Goal: Find specific page/section: Find specific page/section

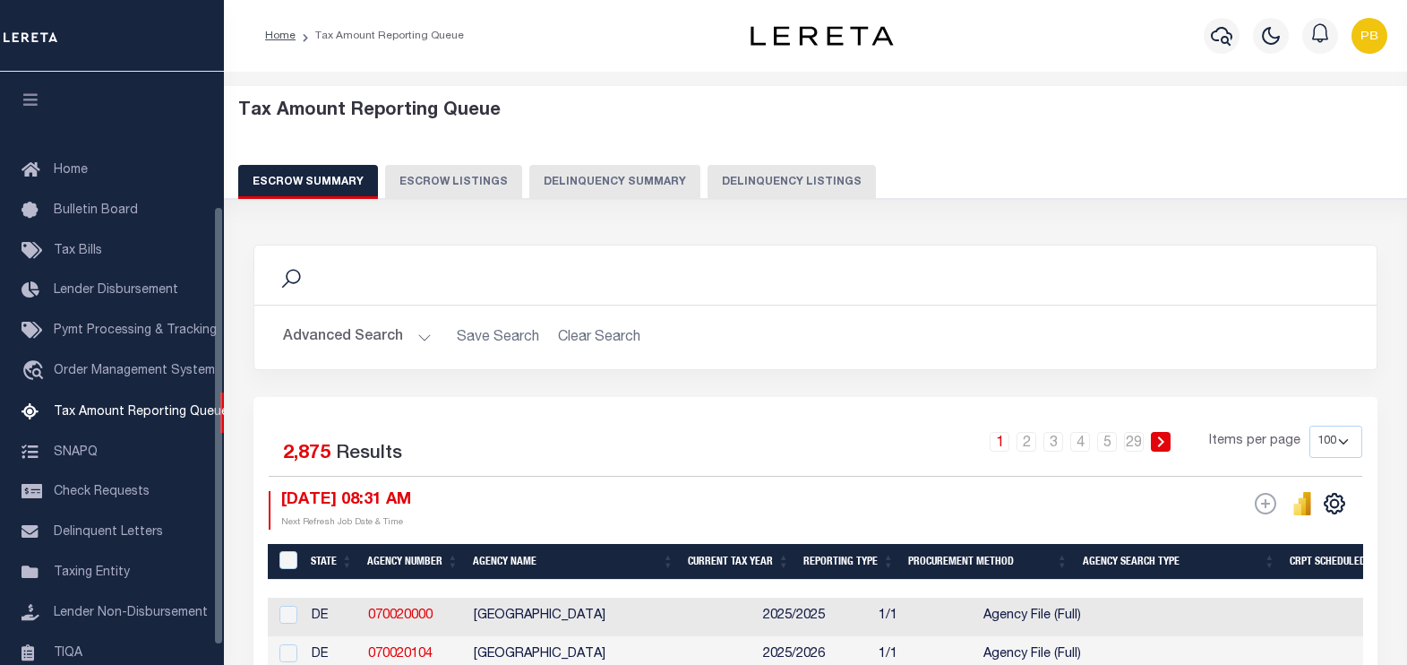
select select "100"
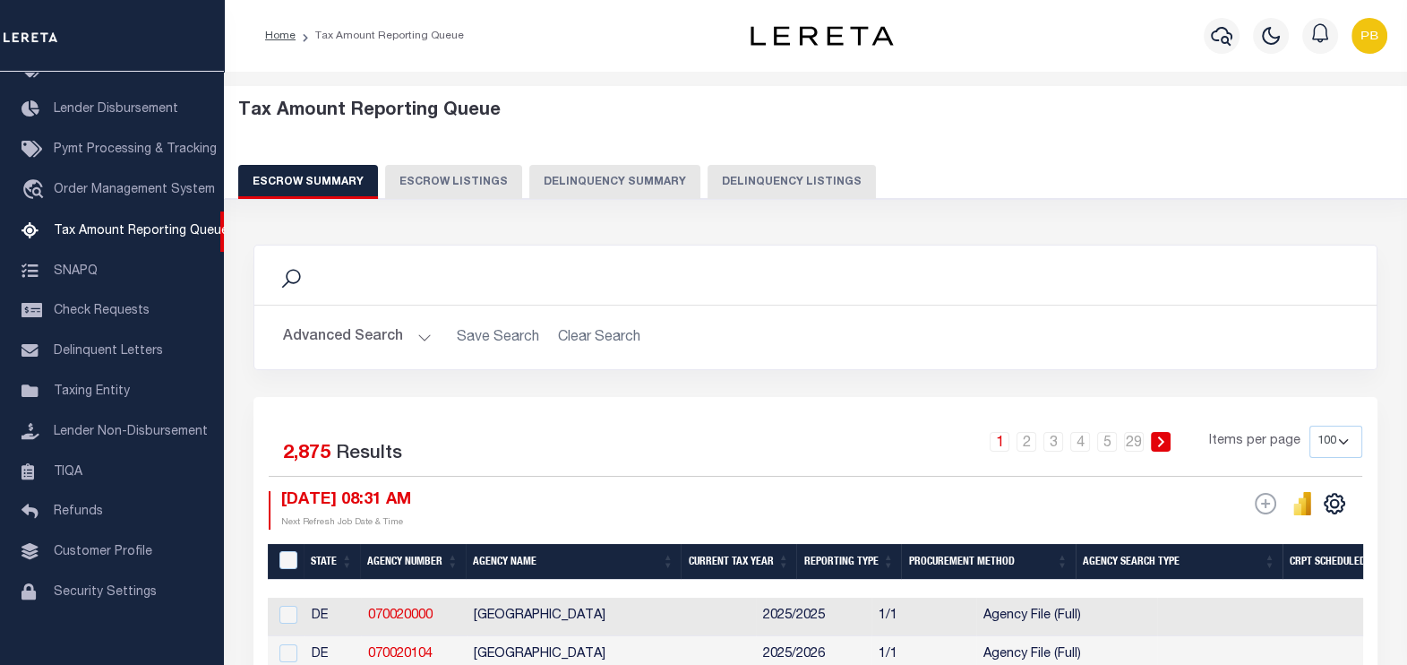
click at [764, 193] on button "Delinquency Listings" at bounding box center [792, 182] width 168 height 34
select select "100"
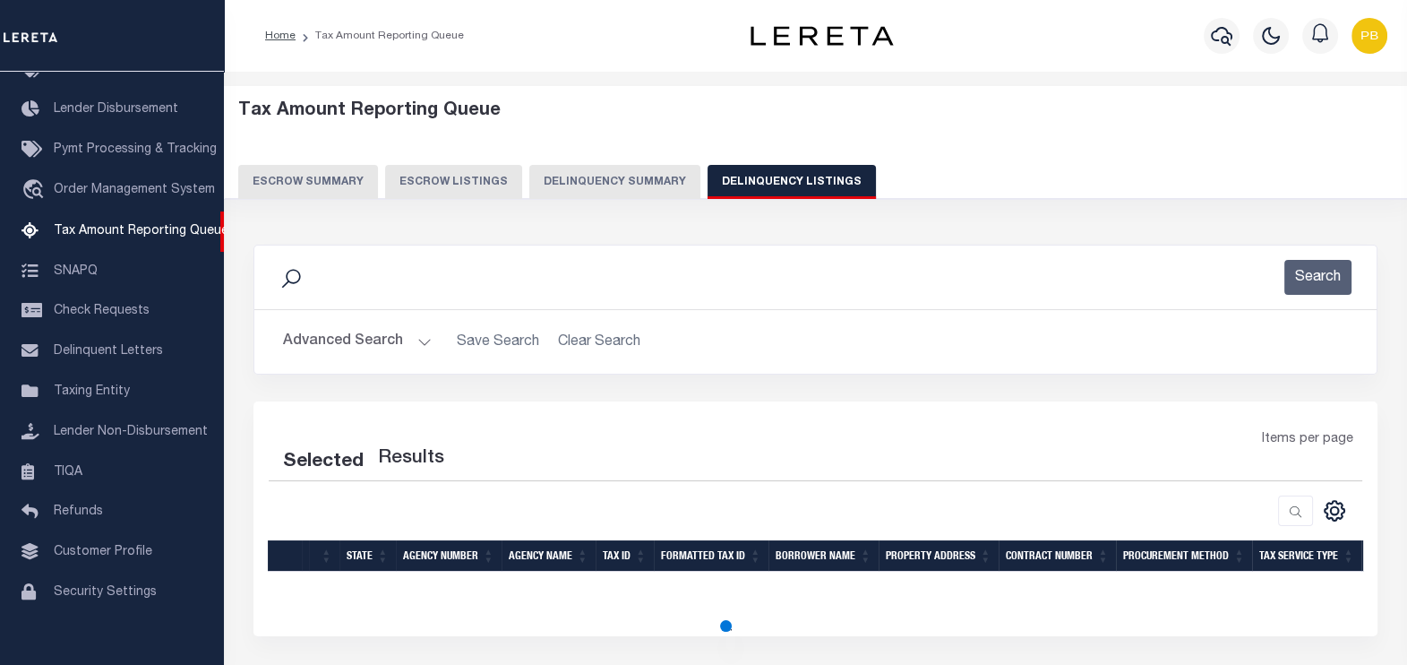
select select "100"
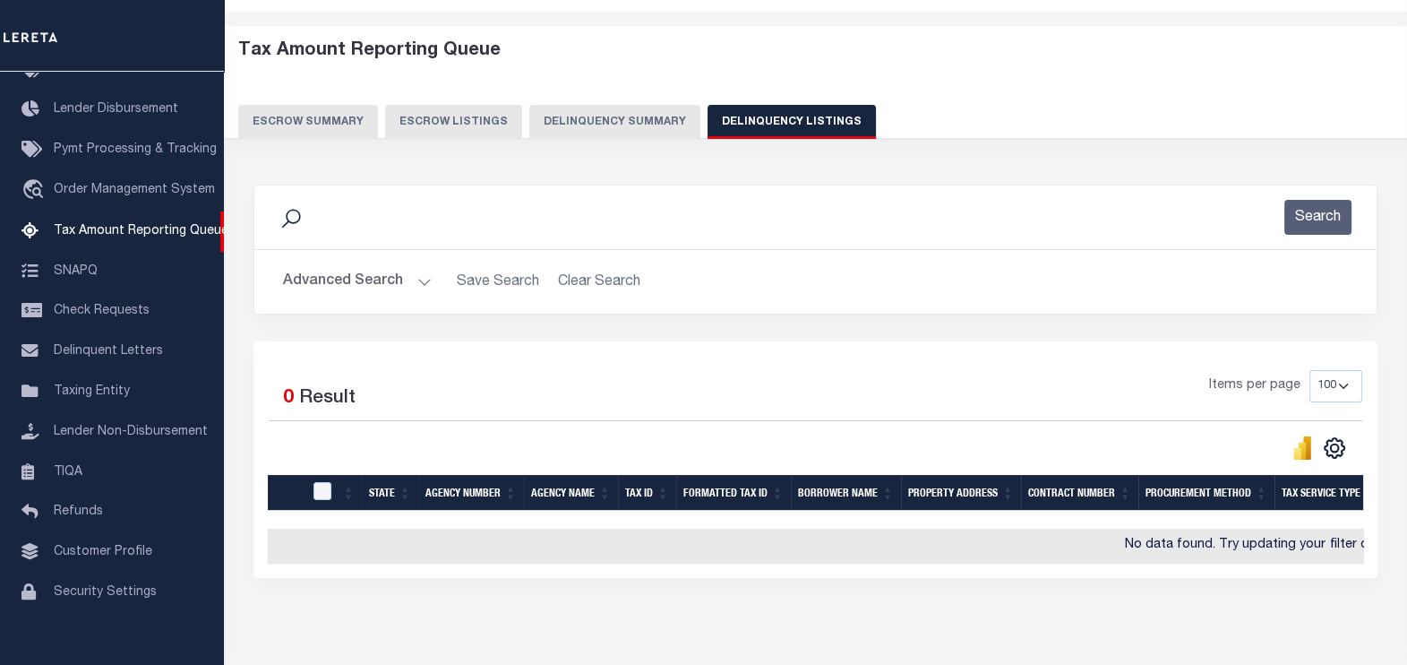
scroll to position [147, 0]
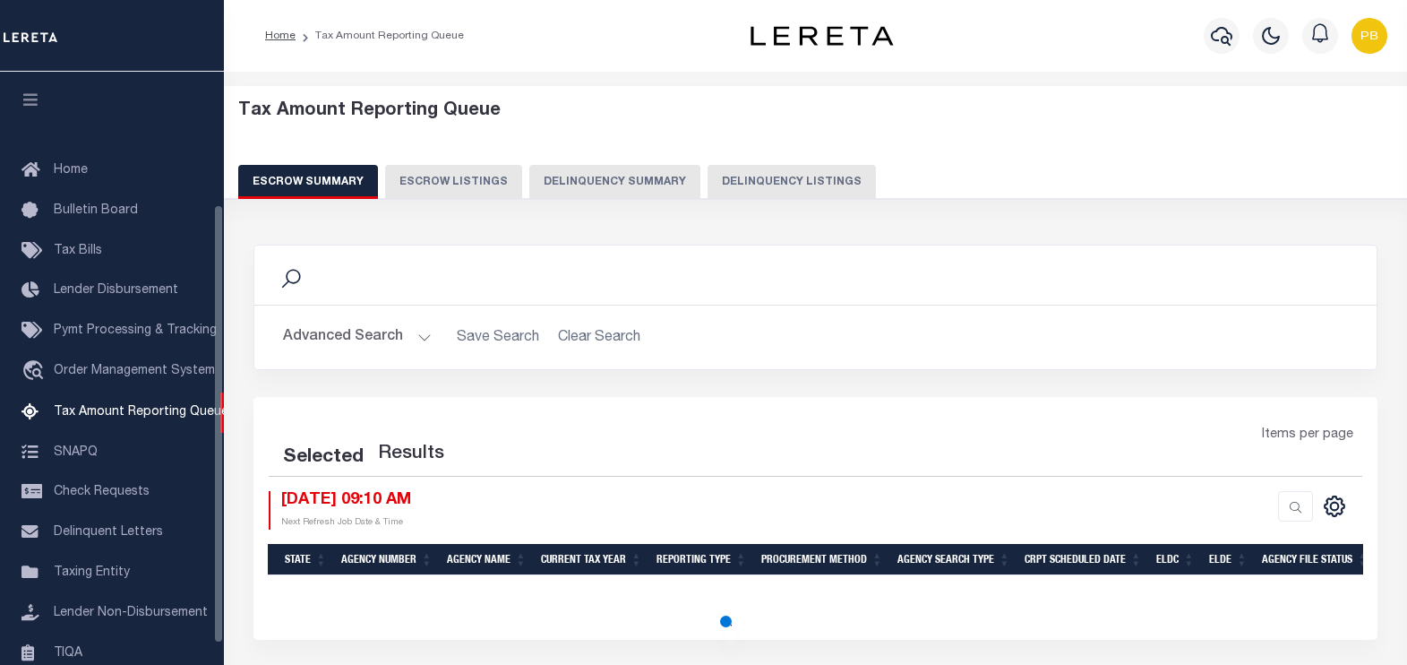
select select "100"
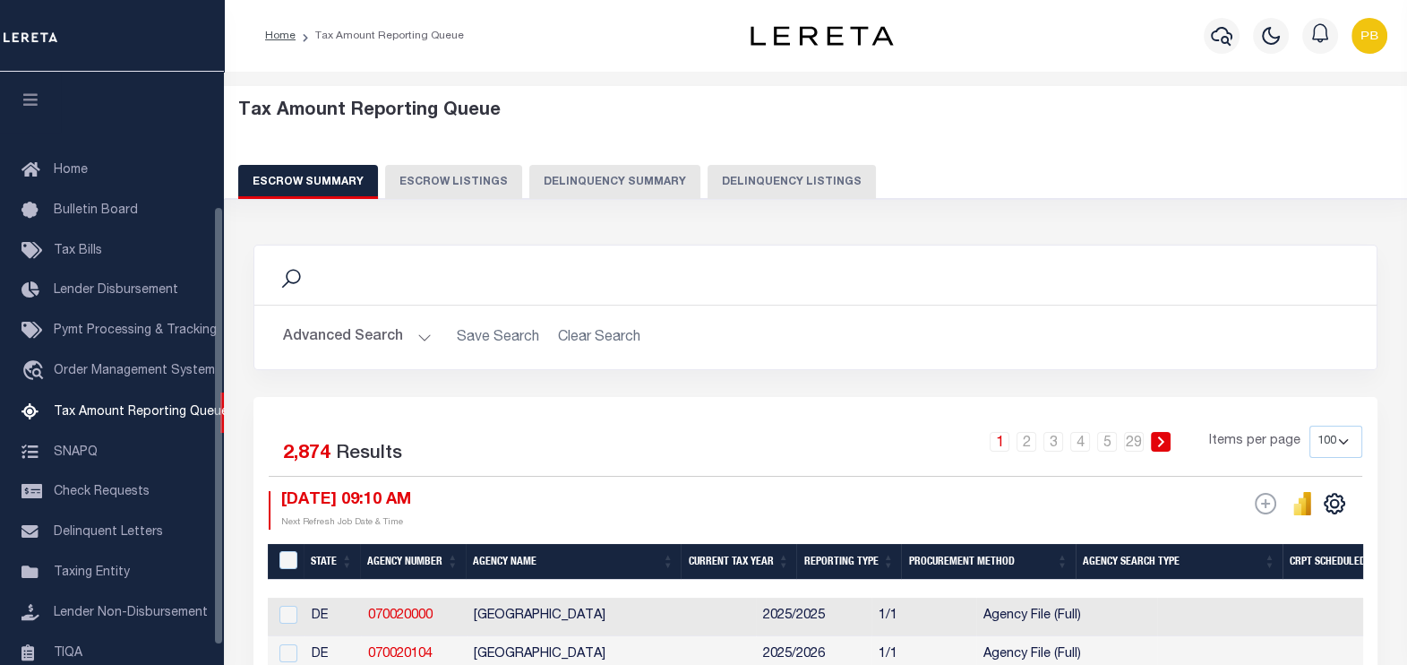
scroll to position [181, 0]
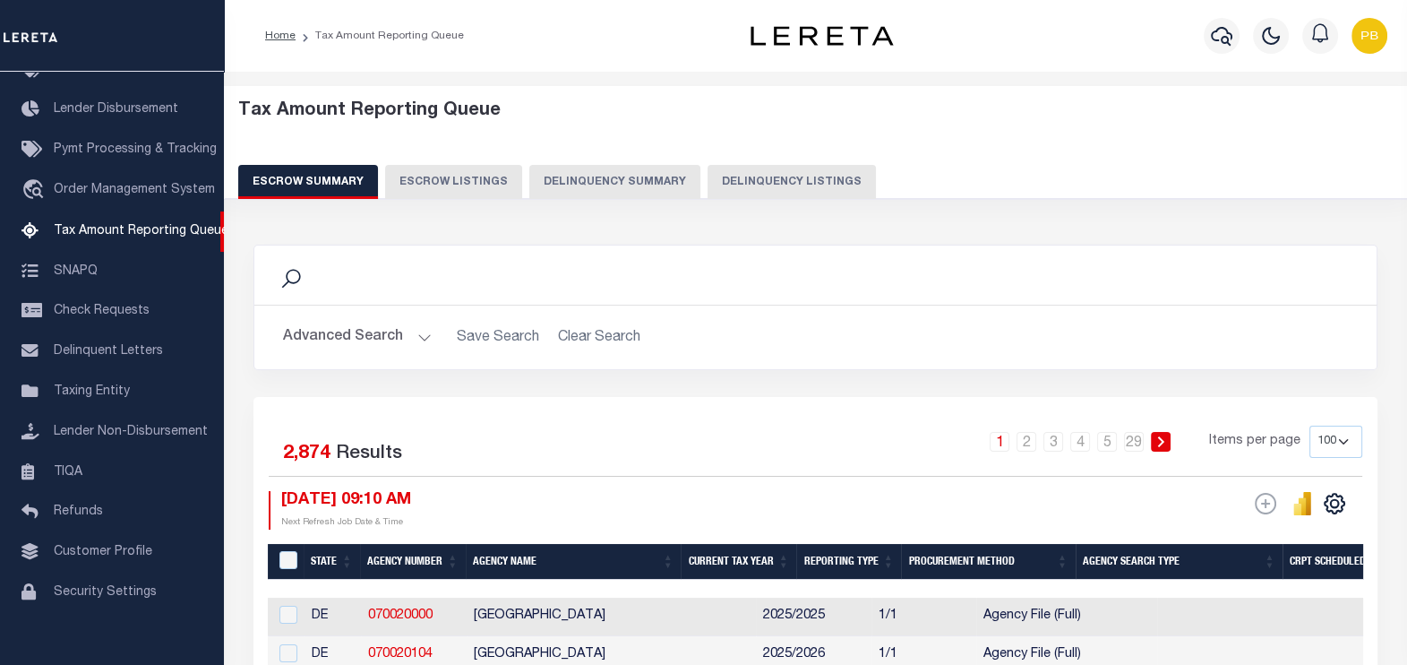
click at [741, 188] on button "Delinquency Listings" at bounding box center [792, 182] width 168 height 34
select select "100"
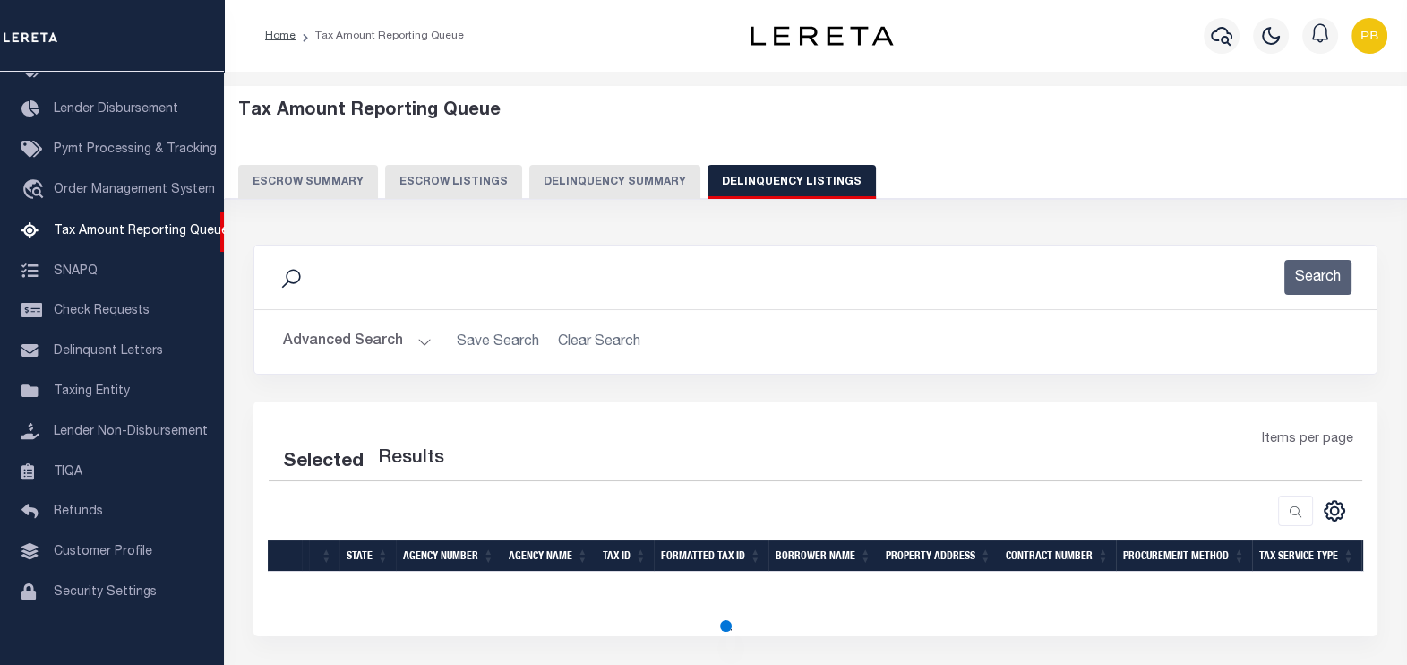
select select "100"
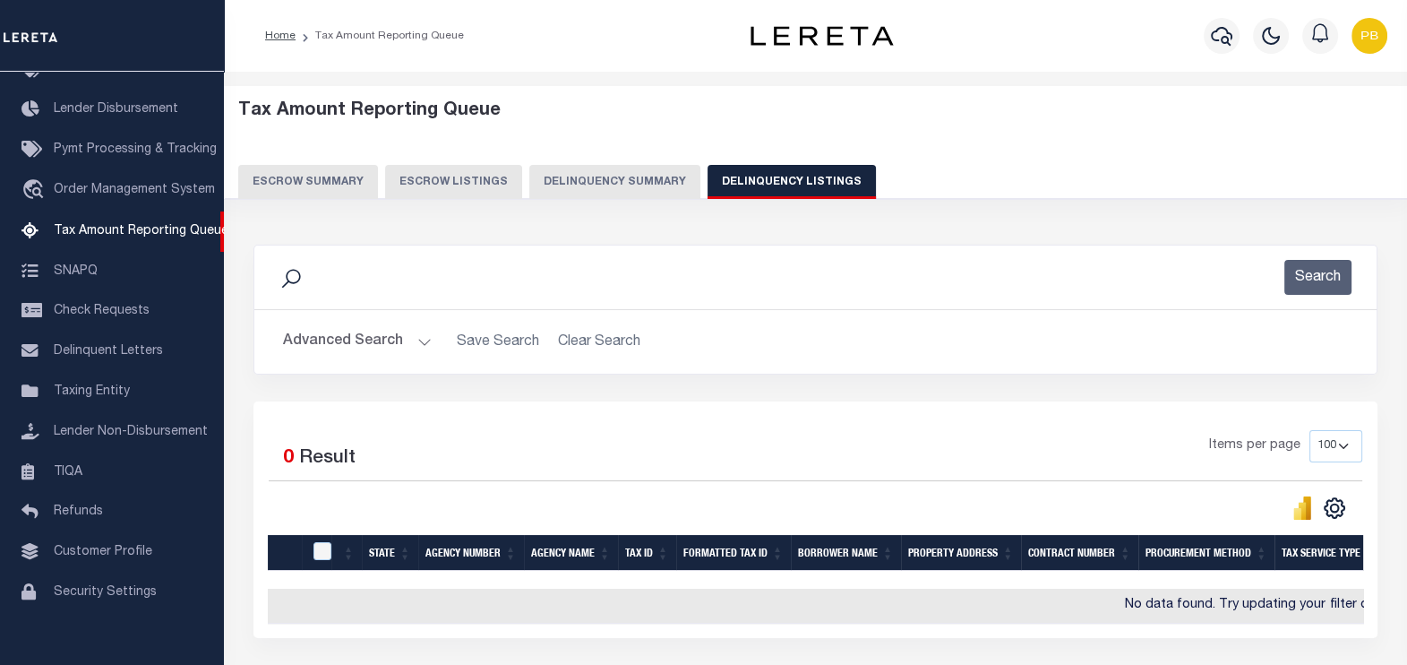
click at [418, 334] on button "Advanced Search" at bounding box center [357, 341] width 149 height 35
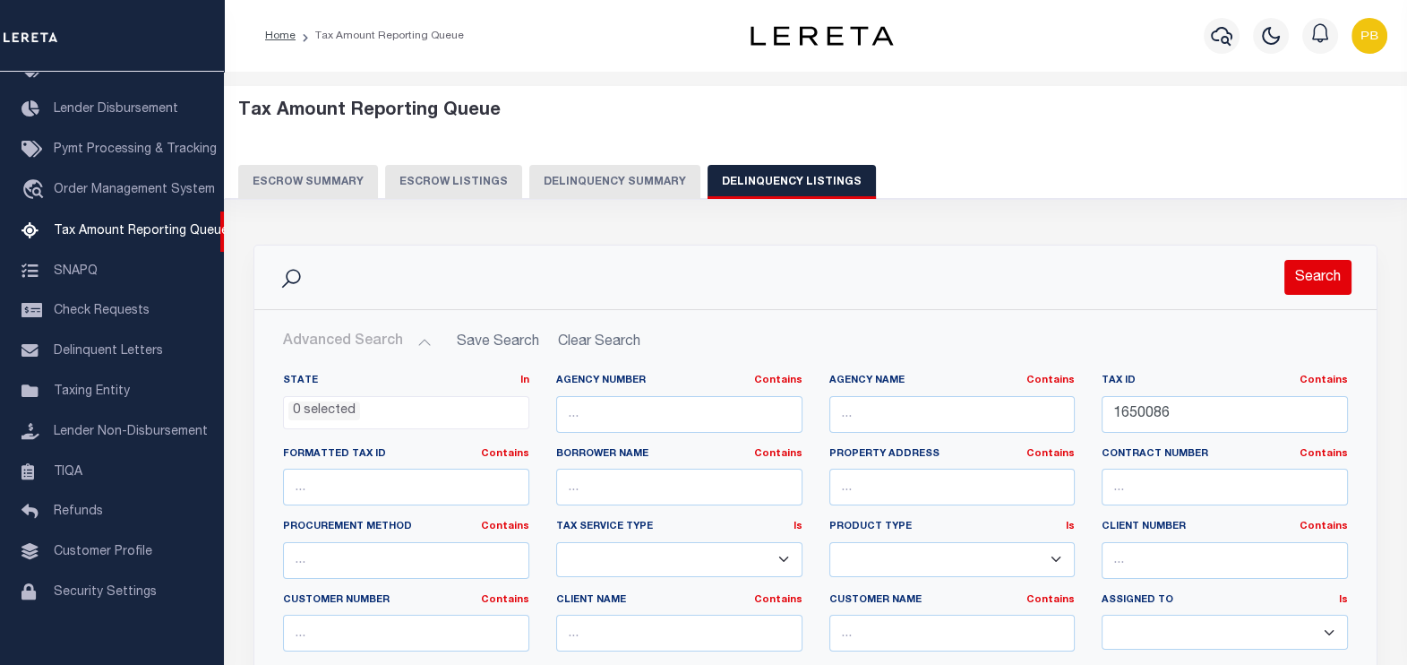
click at [1320, 275] on button "Search" at bounding box center [1317, 277] width 67 height 35
